Goal: Navigation & Orientation: Understand site structure

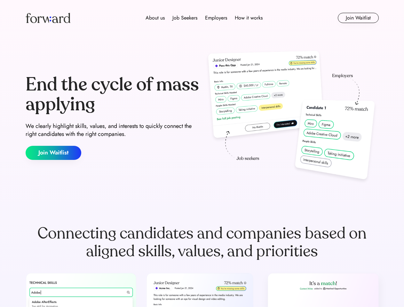
click at [202, 154] on div "End the cycle of mass applying We clearly highlight skills, values, and interes…" at bounding box center [202, 118] width 353 height 138
click at [202, 18] on div "About us Job Seekers Employers How it works" at bounding box center [204, 18] width 252 height 8
click at [48, 18] on img at bounding box center [48, 18] width 45 height 10
click at [204, 18] on div "About us Job Seekers Employers How it works" at bounding box center [204, 18] width 252 height 8
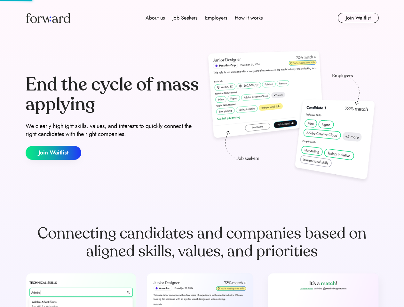
click at [155, 18] on div "About us" at bounding box center [155, 18] width 19 height 8
click at [185, 18] on div "Job Seekers" at bounding box center [184, 18] width 25 height 8
click at [216, 18] on div "Employers" at bounding box center [216, 18] width 22 height 8
click at [248, 18] on div "How it works" at bounding box center [249, 18] width 28 height 8
click at [358, 18] on button "Join Waitlist" at bounding box center [358, 18] width 41 height 10
